Goal: Transaction & Acquisition: Subscribe to service/newsletter

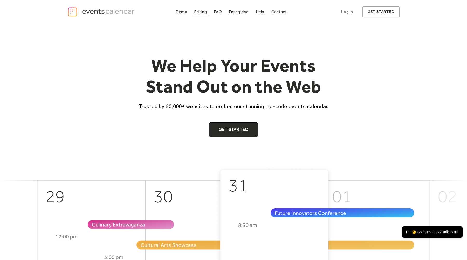
click at [208, 14] on link "Pricing" at bounding box center [200, 11] width 17 height 7
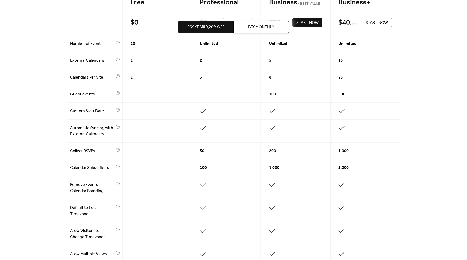
scroll to position [161, 0]
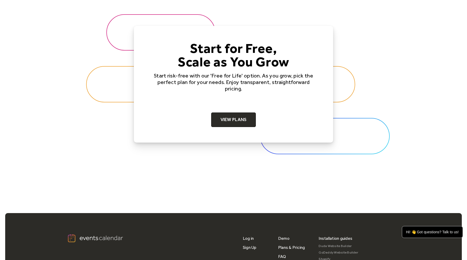
scroll to position [1564, 0]
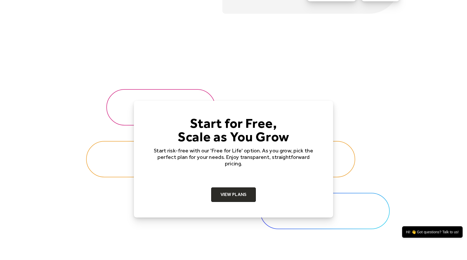
click at [212, 183] on div "Start for Free, Scale as You Grow Start risk-free with our 'Free for Life' opti…" at bounding box center [233, 159] width 166 height 86
click at [215, 196] on link "View Plans" at bounding box center [233, 195] width 45 height 15
